Goal: Transaction & Acquisition: Download file/media

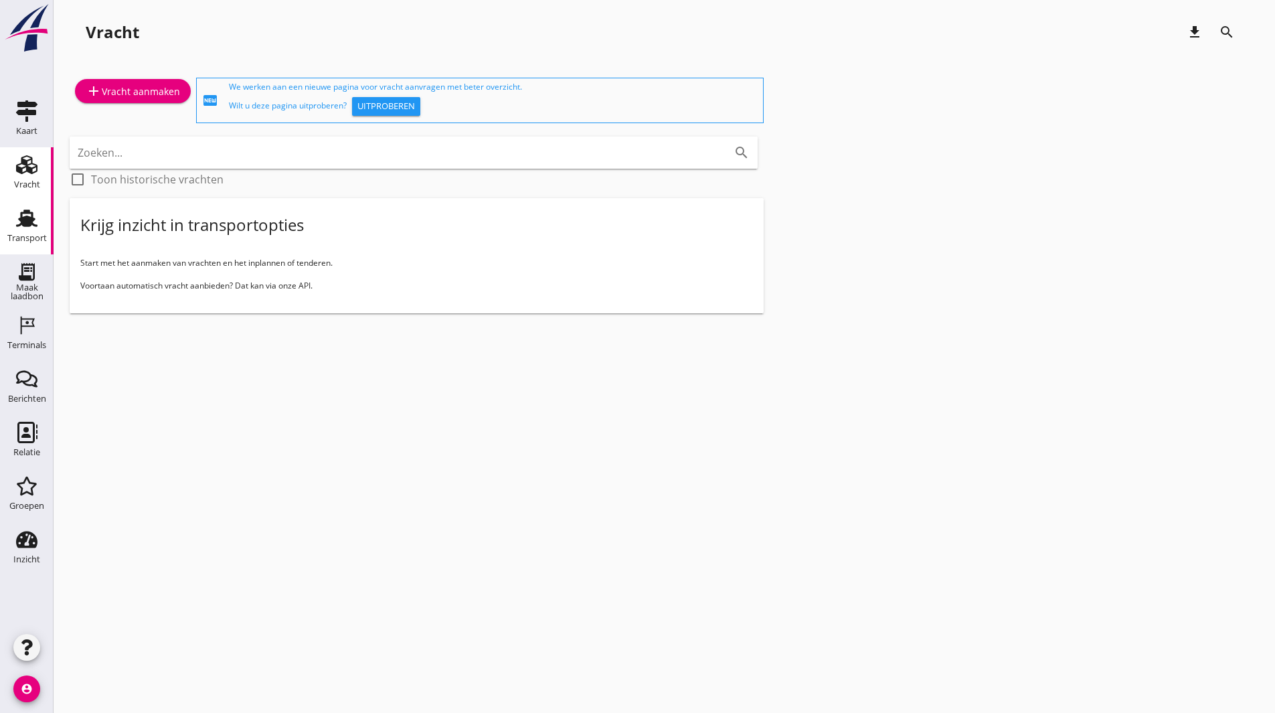
click at [25, 226] on use at bounding box center [26, 217] width 21 height 17
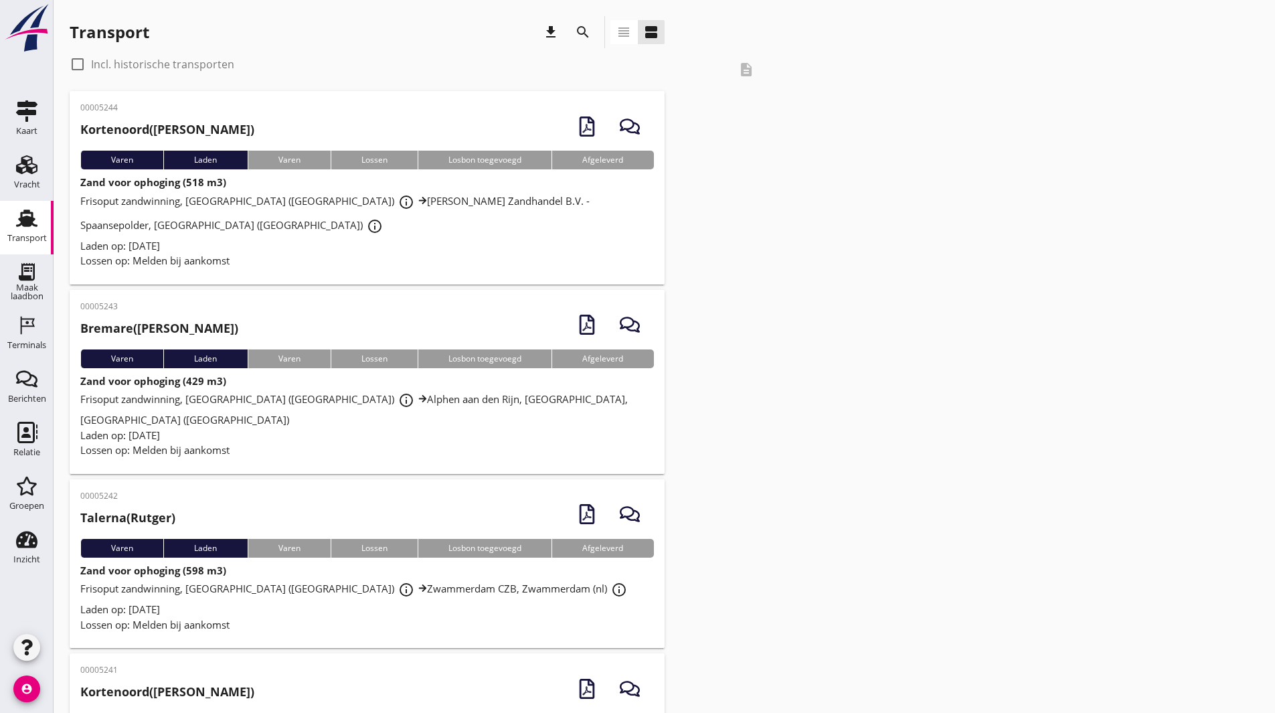
click at [194, 193] on div "Frisoput zandwinning, [GEOGRAPHIC_DATA] (nl) info_outline [PERSON_NAME] Zandhan…" at bounding box center [367, 214] width 574 height 48
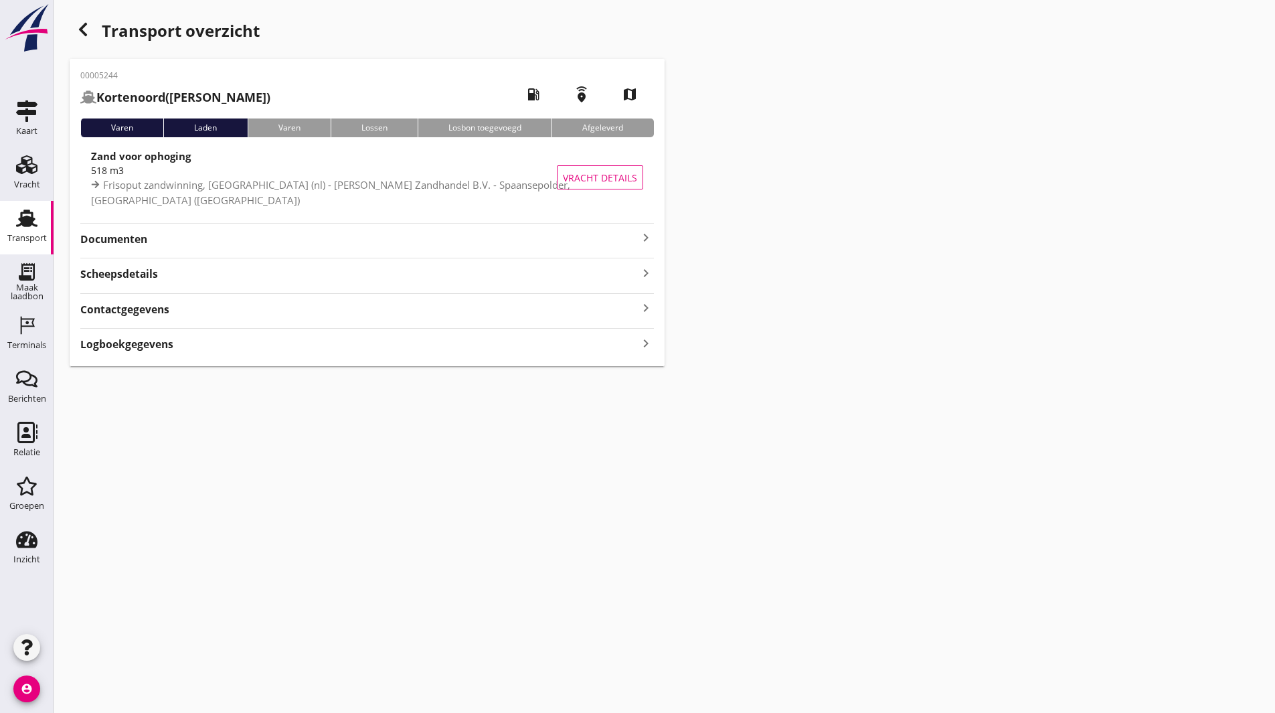
click at [135, 230] on div "Documenten keyboard_arrow_right" at bounding box center [367, 238] width 574 height 18
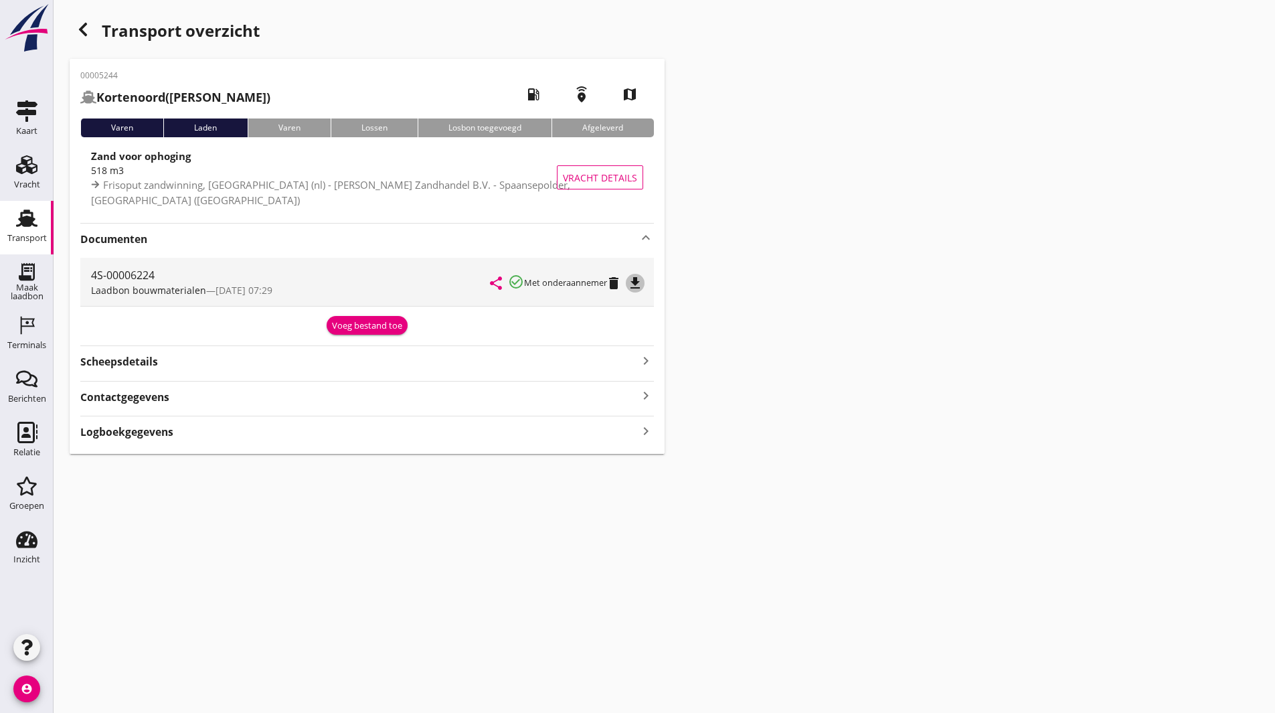
click at [638, 277] on icon "file_download" at bounding box center [635, 283] width 16 height 16
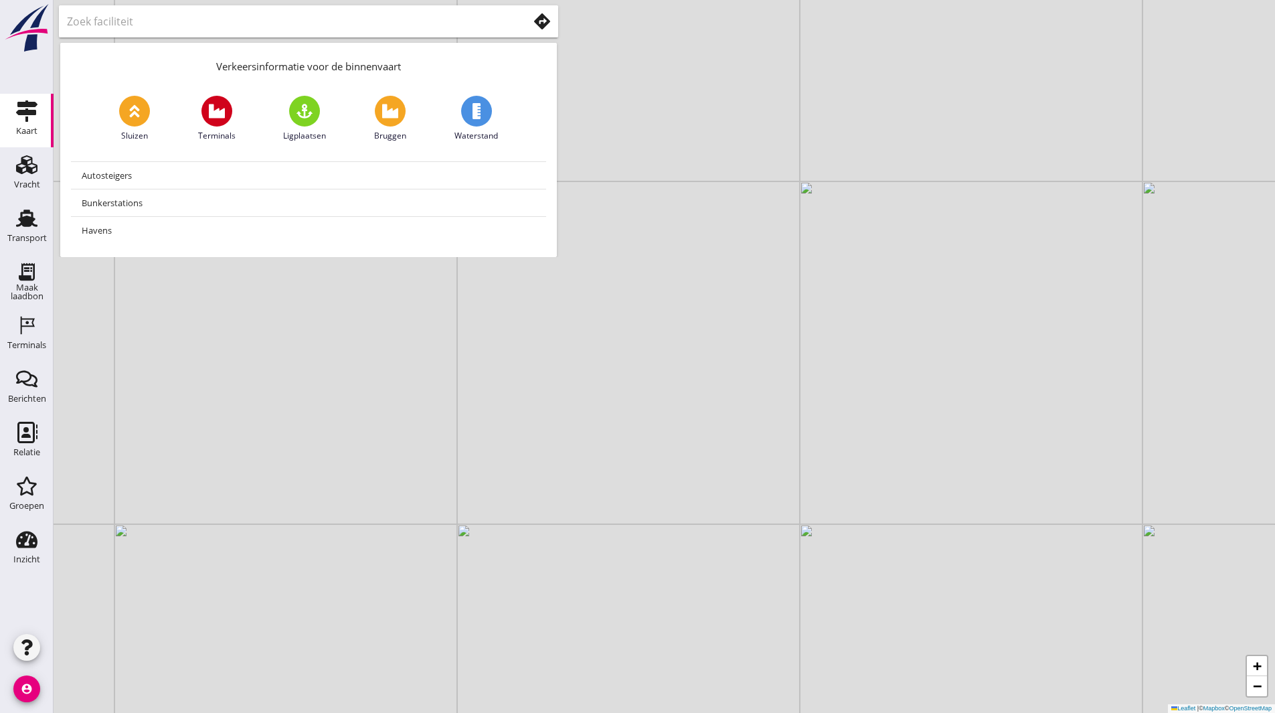
click at [25, 690] on icon "account_circle" at bounding box center [26, 688] width 27 height 27
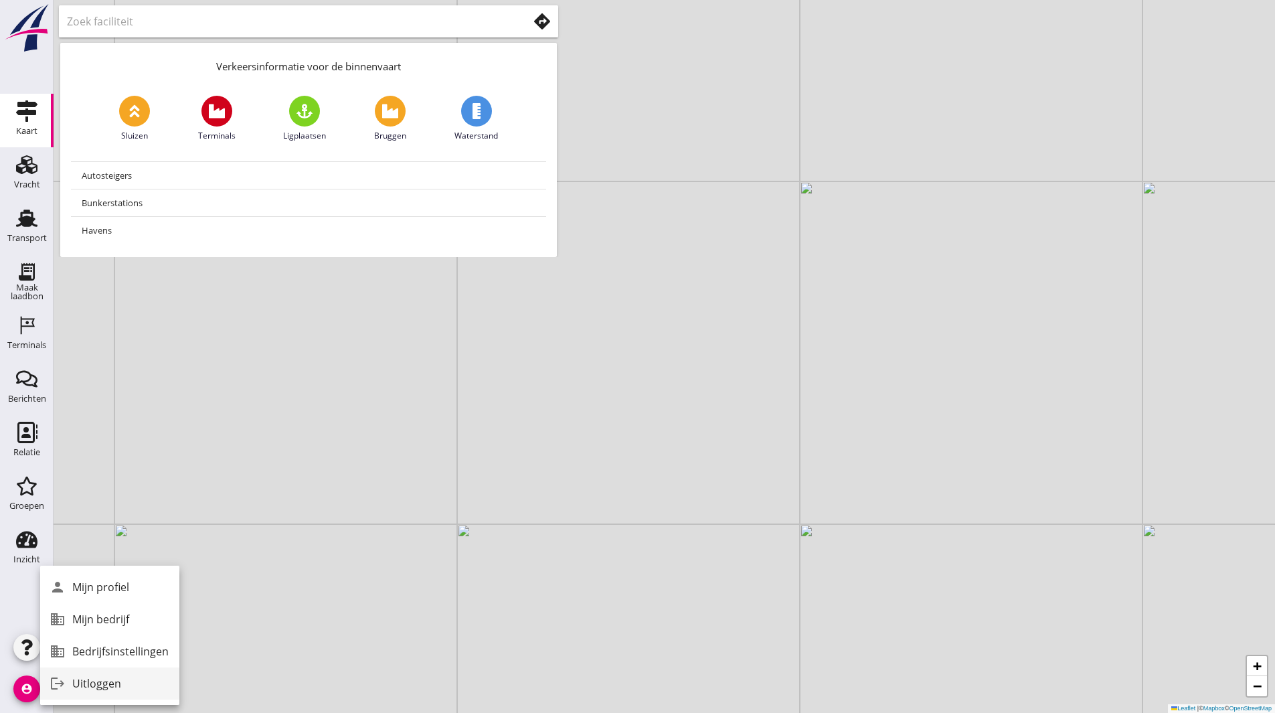
click at [86, 677] on div "Uitloggen" at bounding box center [120, 683] width 96 height 16
